Goal: Contribute content: Add original content to the website for others to see

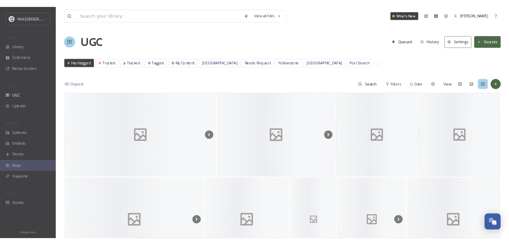
scroll to position [1019, 0]
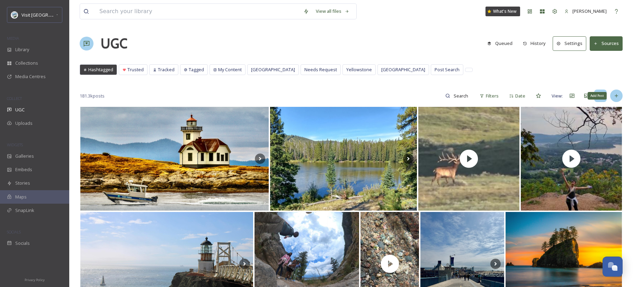
click at [617, 94] on icon at bounding box center [616, 96] width 6 height 6
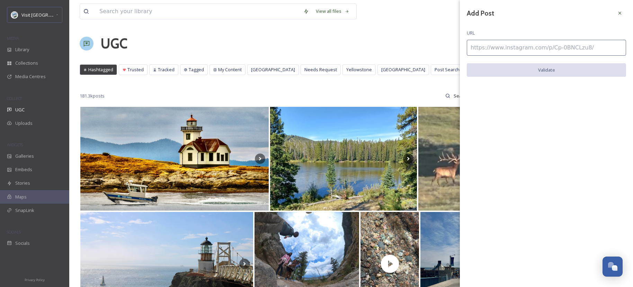
click at [526, 48] on input at bounding box center [545, 48] width 159 height 16
paste input "[URL][DOMAIN_NAME]"
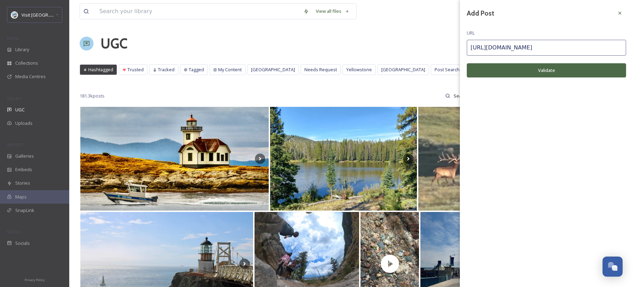
type input "[URL][DOMAIN_NAME]"
click at [521, 77] on button "Validate" at bounding box center [545, 70] width 159 height 14
click at [541, 72] on button "Add Post" at bounding box center [545, 70] width 159 height 14
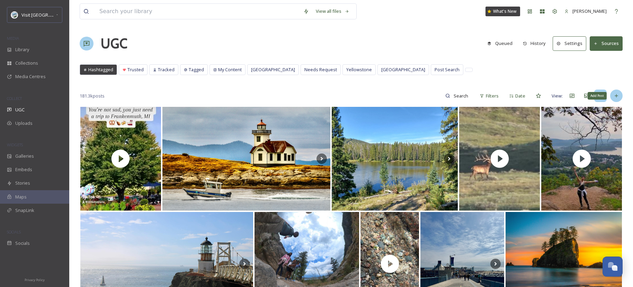
click at [617, 99] on div "Add Post" at bounding box center [616, 96] width 12 height 12
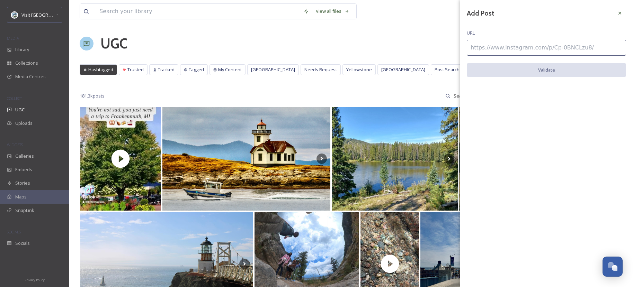
click at [523, 46] on input at bounding box center [545, 48] width 159 height 16
paste input "[URL][DOMAIN_NAME]"
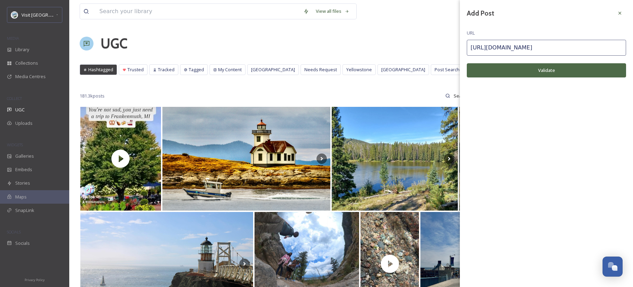
type input "[URL][DOMAIN_NAME]"
click at [540, 66] on button "Validate" at bounding box center [545, 70] width 159 height 14
click at [552, 72] on button "Add Post" at bounding box center [545, 70] width 159 height 14
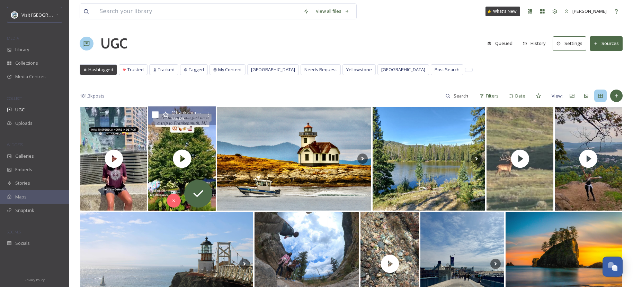
click at [151, 116] on div "@ frankenmuth 720 x 1280" at bounding box center [181, 116] width 67 height 19
click at [158, 114] on div "@ frankenmuth 720 x 1280" at bounding box center [181, 116] width 67 height 19
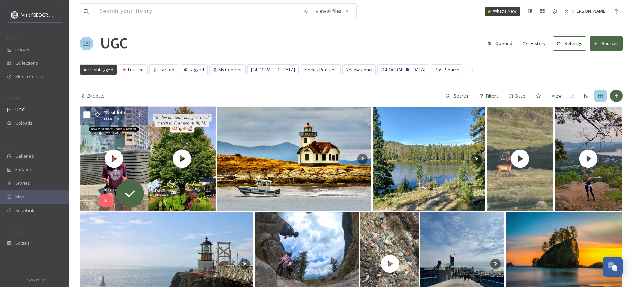
click at [89, 115] on input "checkbox" at bounding box center [86, 114] width 7 height 7
checkbox input "true"
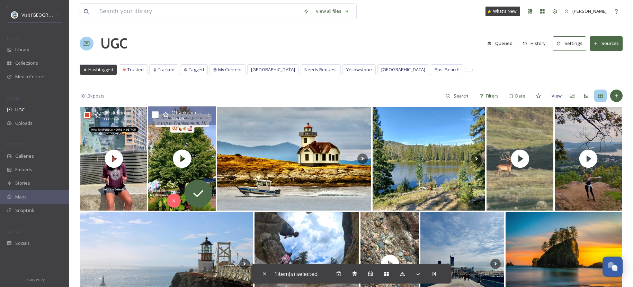
click at [155, 116] on input "checkbox" at bounding box center [155, 114] width 7 height 7
checkbox input "true"
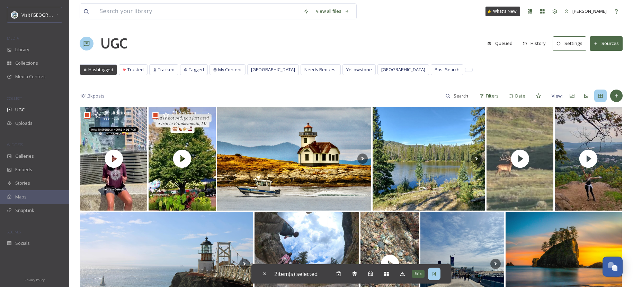
click at [434, 275] on icon at bounding box center [434, 274] width 6 height 6
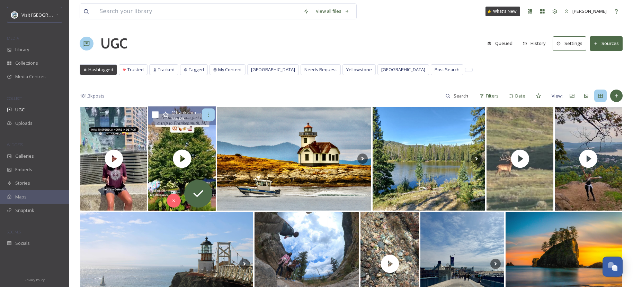
click at [209, 117] on icon at bounding box center [209, 115] width 6 height 6
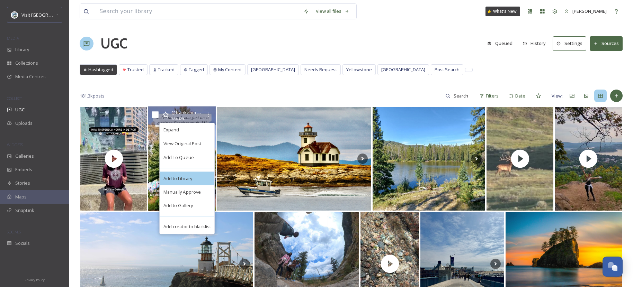
click at [200, 182] on div "Add to Library" at bounding box center [187, 179] width 55 height 14
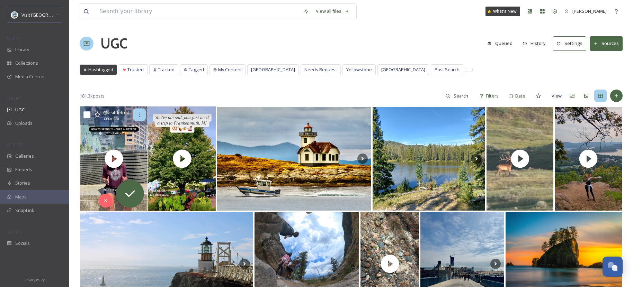
click at [137, 115] on icon at bounding box center [140, 115] width 6 height 6
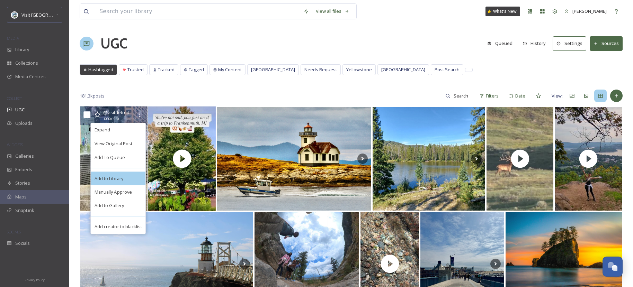
click at [127, 182] on div "Add to Library" at bounding box center [118, 179] width 55 height 14
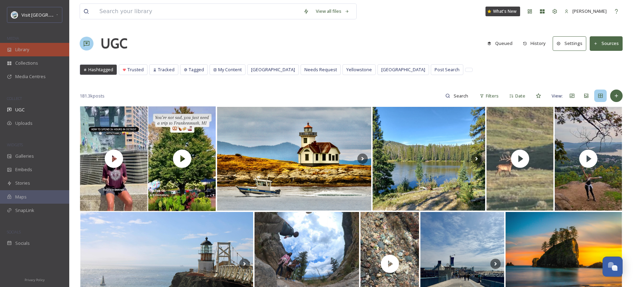
click at [45, 55] on div "Library" at bounding box center [34, 49] width 69 height 13
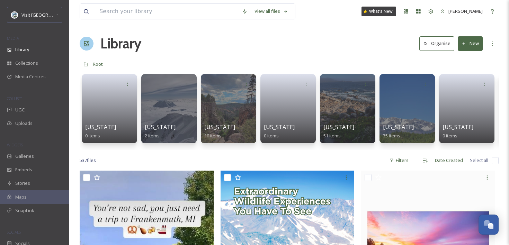
scroll to position [1009, 0]
